Goal: Navigation & Orientation: Find specific page/section

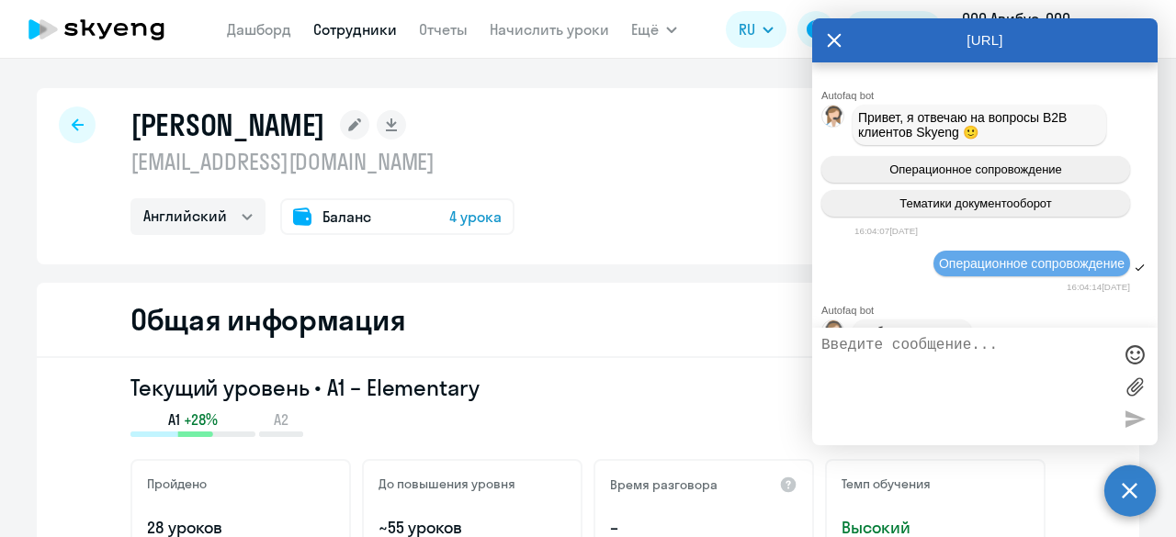
select select "english"
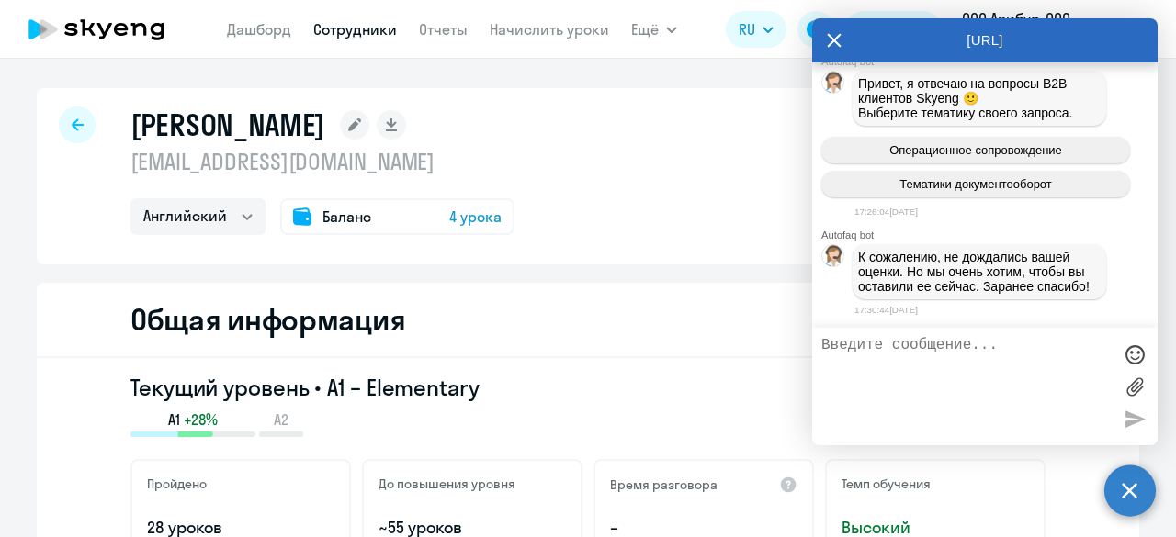
click at [823, 36] on div "[URL]" at bounding box center [984, 40] width 345 height 44
click at [836, 35] on icon at bounding box center [834, 40] width 15 height 44
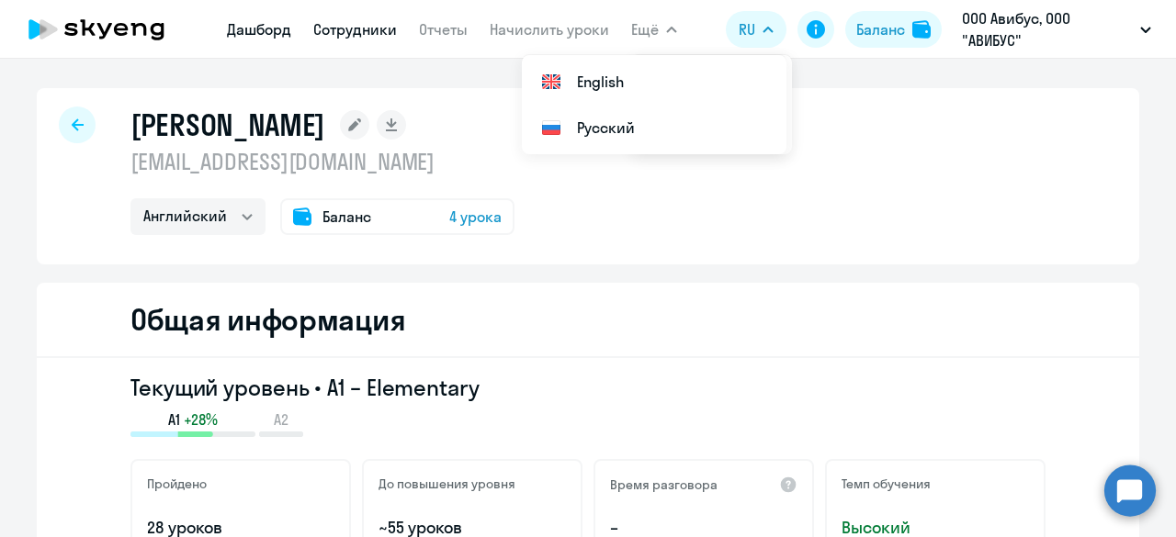
click at [241, 34] on link "Дашборд" at bounding box center [259, 29] width 64 height 18
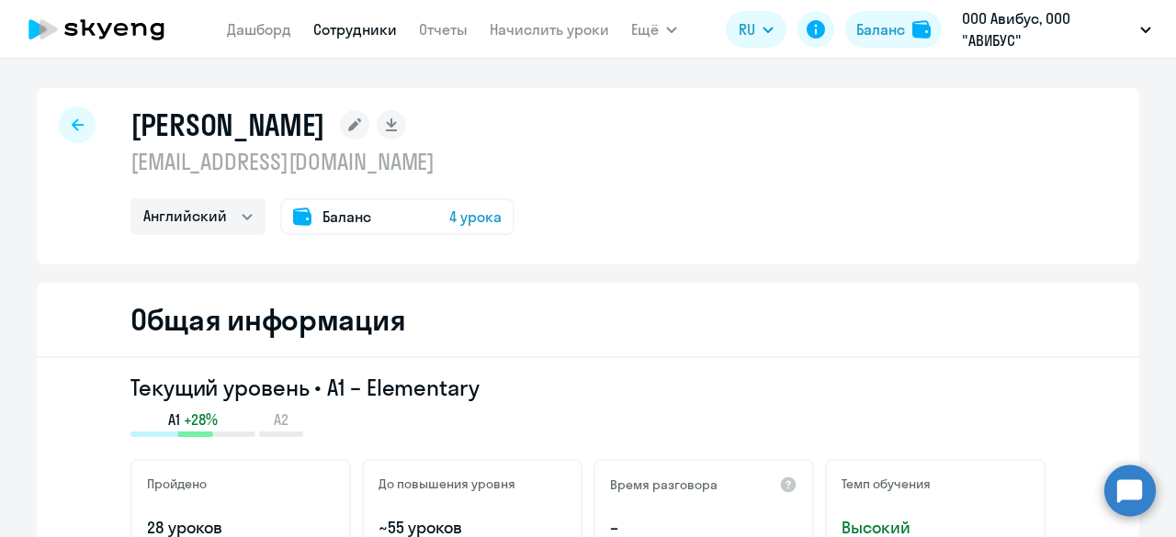
click at [381, 34] on link "Сотрудники" at bounding box center [355, 29] width 84 height 18
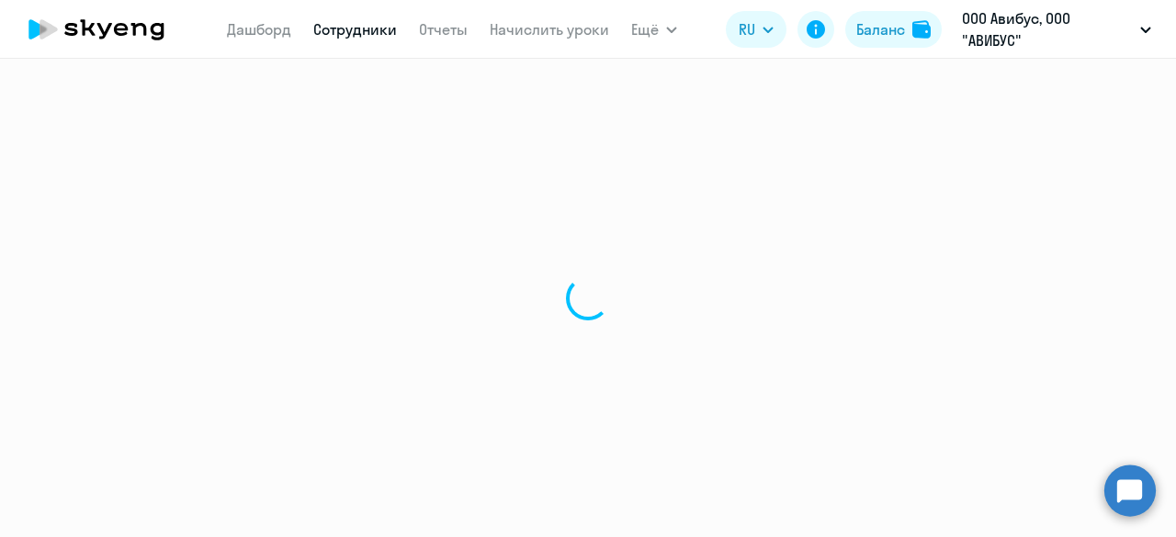
select select "30"
